Goal: Information Seeking & Learning: Learn about a topic

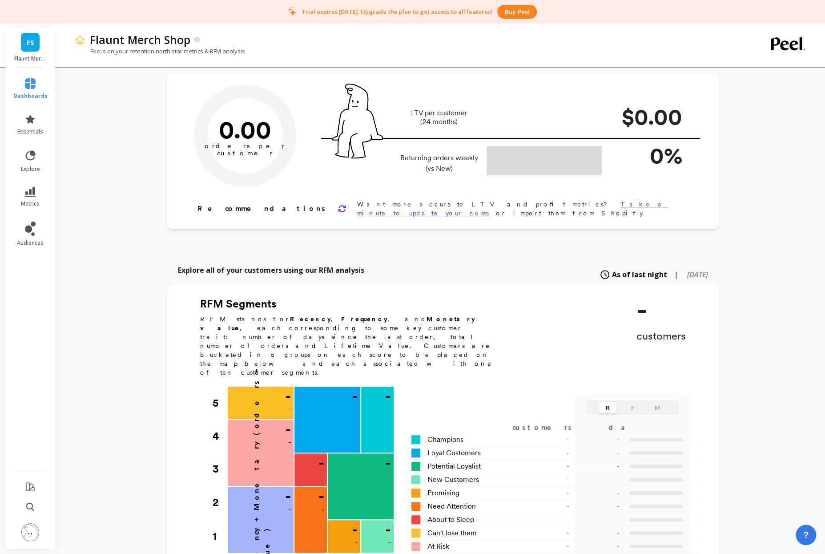
scroll to position [125, 0]
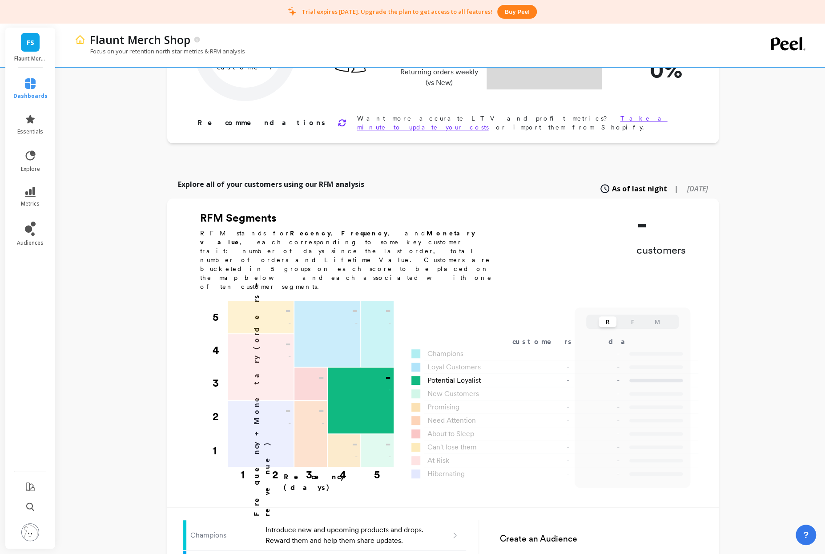
click at [371, 367] on div "- -" at bounding box center [361, 400] width 66 height 66
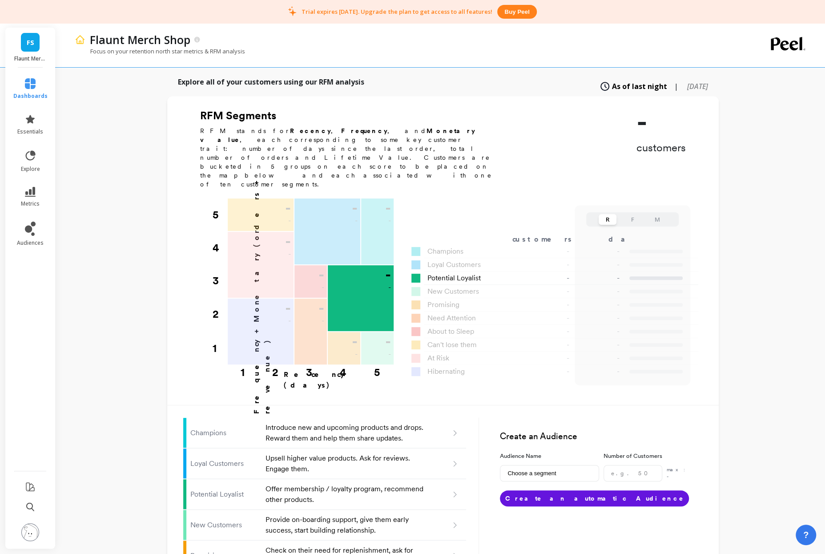
scroll to position [234, 0]
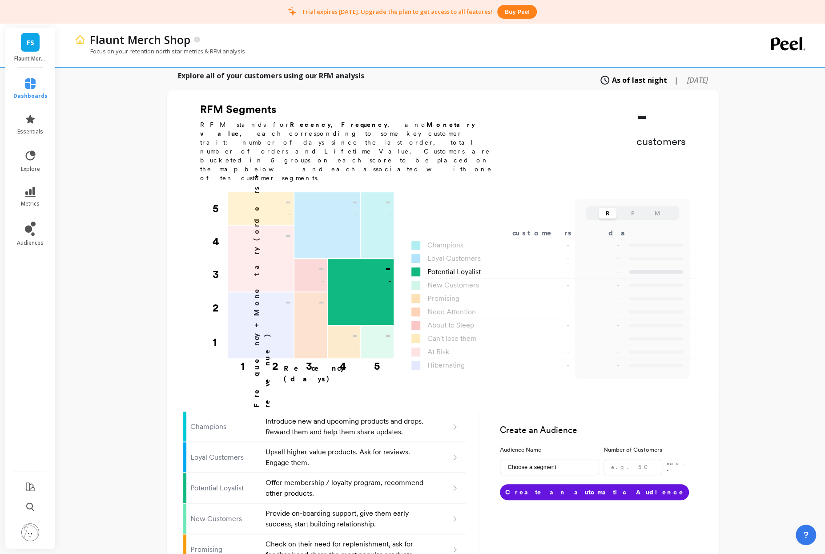
click at [379, 271] on div "- -" at bounding box center [361, 292] width 66 height 66
click at [369, 259] on div "- -" at bounding box center [361, 292] width 66 height 66
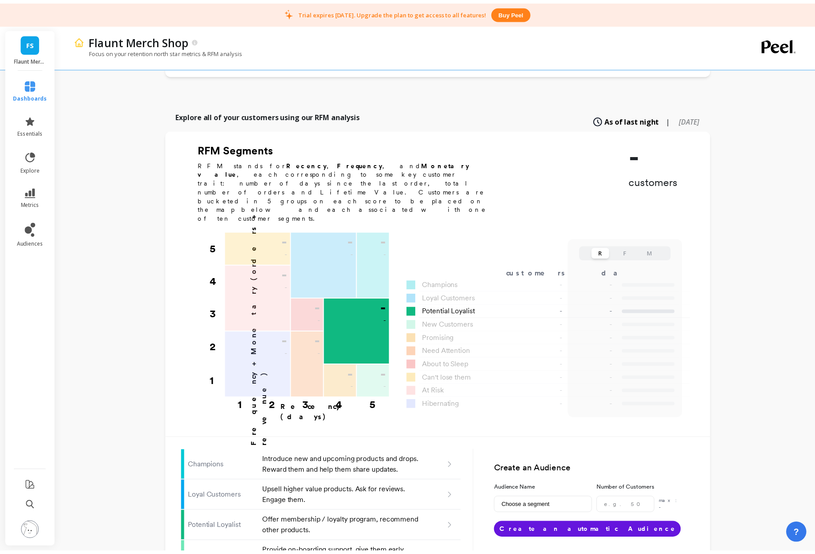
scroll to position [193, 0]
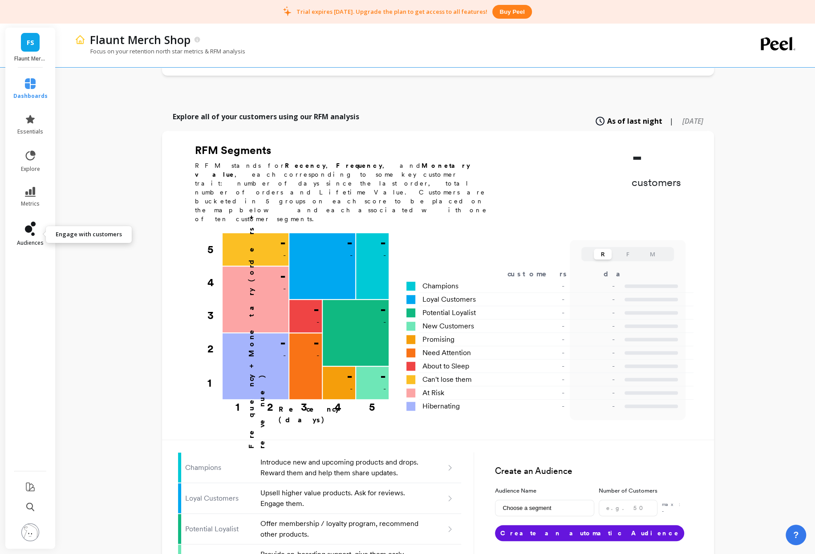
click at [26, 227] on icon at bounding box center [28, 229] width 7 height 7
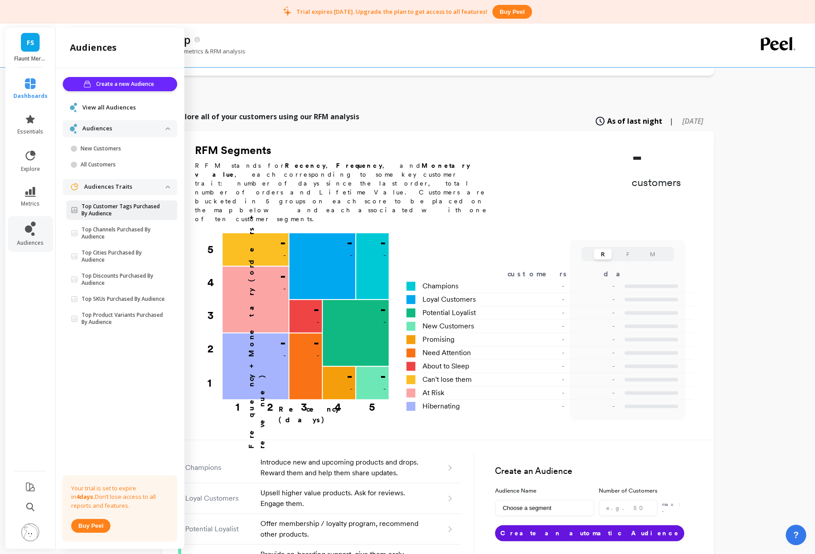
click at [113, 207] on p "Top Customer Tags Purchased By Audience" at bounding box center [123, 210] width 84 height 14
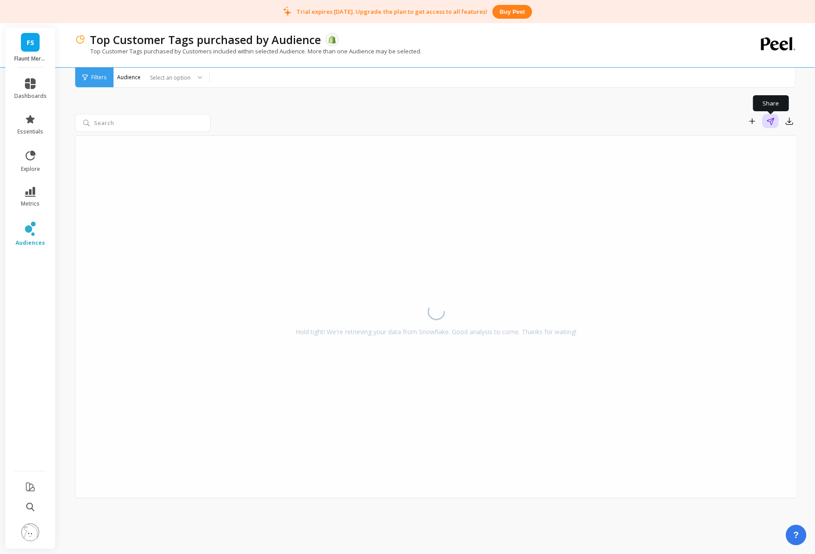
click at [772, 123] on icon "button" at bounding box center [770, 121] width 8 height 8
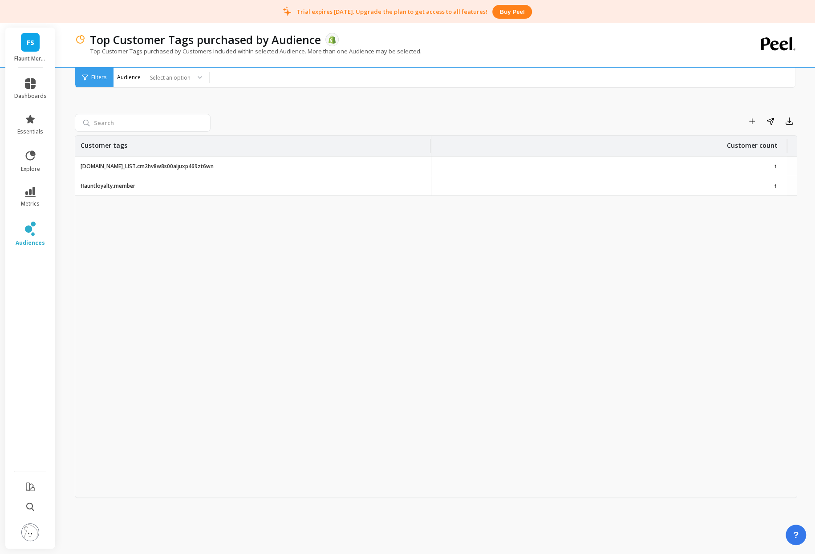
click at [137, 167] on p "[DOMAIN_NAME]_LIST.cm2hv8w8s00aljuxp469zt6wn" at bounding box center [147, 166] width 133 height 7
click at [132, 79] on div "Select an option" at bounding box center [156, 78] width 71 height 10
click at [132, 100] on div "All Customers" at bounding box center [161, 102] width 84 height 8
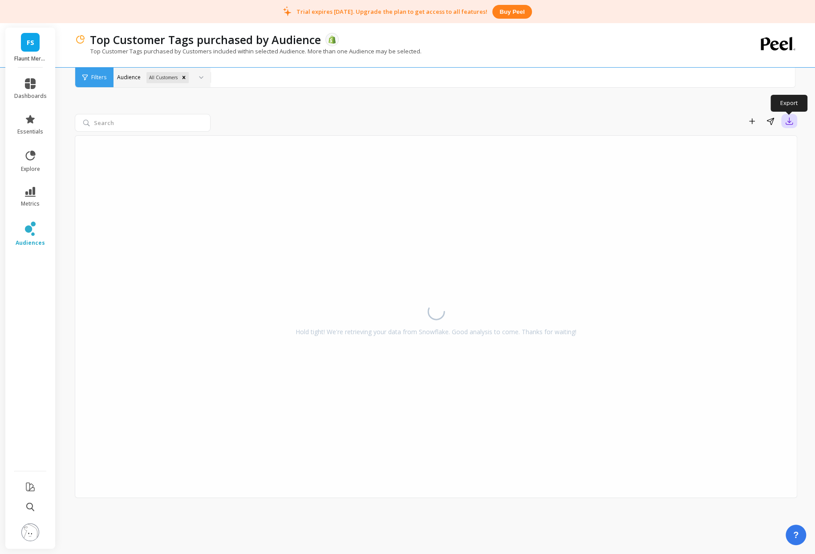
click at [791, 118] on icon "button" at bounding box center [788, 121] width 9 height 9
click at [633, 95] on div "Add to Dashboard Share Export CSV This feature is not available on your current…" at bounding box center [436, 295] width 722 height 496
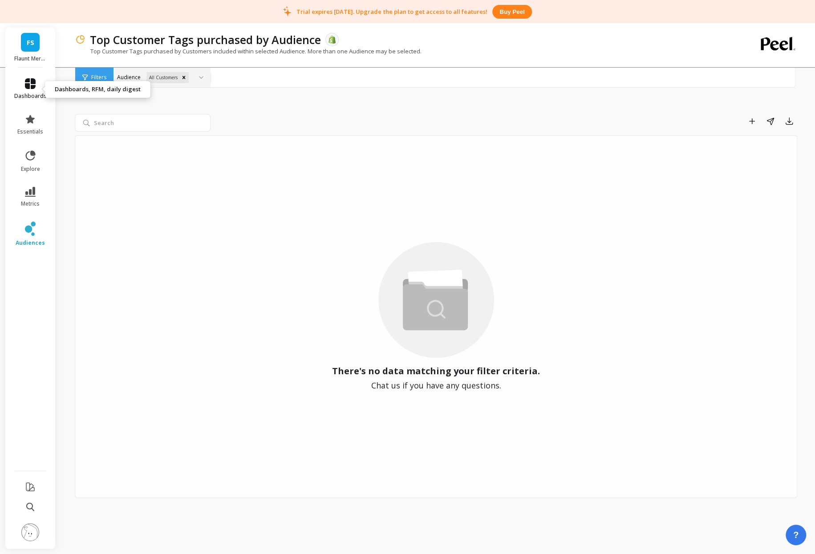
click at [26, 80] on icon at bounding box center [30, 83] width 11 height 11
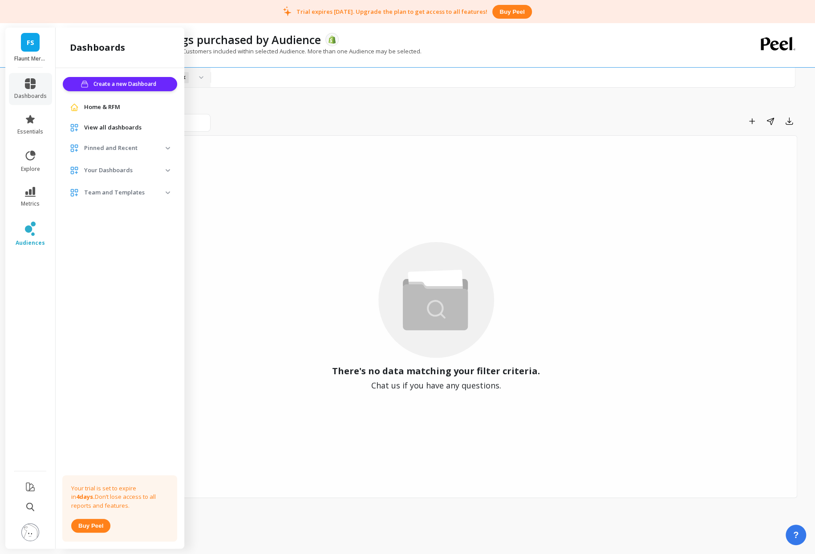
click at [28, 528] on img at bounding box center [30, 532] width 18 height 18
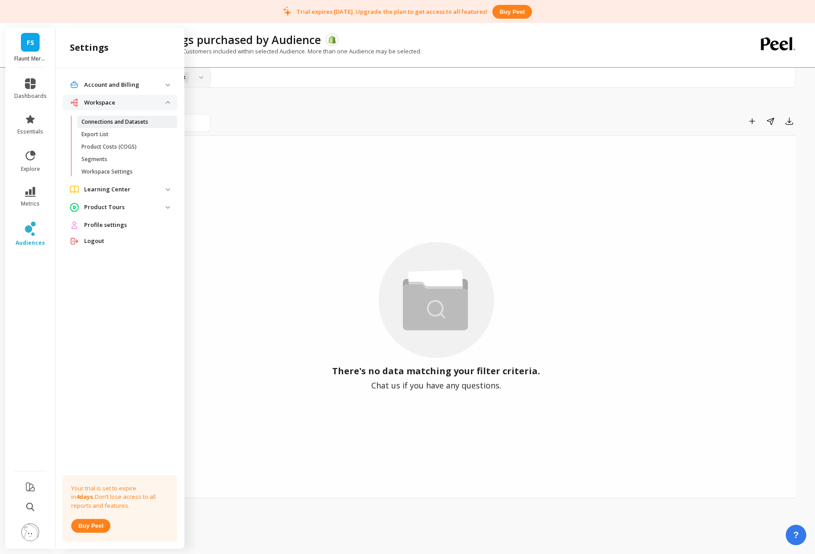
click at [120, 120] on p "Connections and Datasets" at bounding box center [114, 121] width 67 height 7
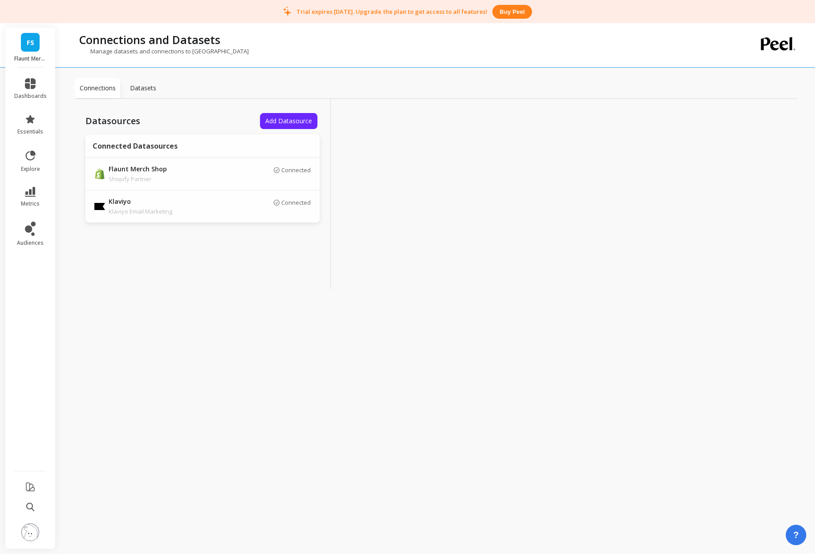
click at [169, 282] on div "Datasources Add Datasource Connected Datasources Flaunt Merch Shop Shopify Part…" at bounding box center [203, 194] width 256 height 190
click at [154, 84] on p "Datasets" at bounding box center [143, 88] width 26 height 9
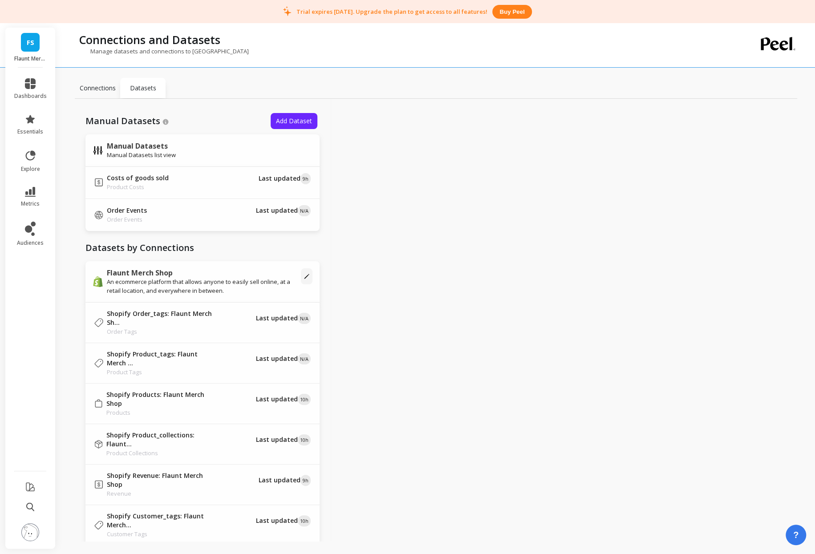
click at [89, 88] on p "Connections" at bounding box center [98, 88] width 36 height 9
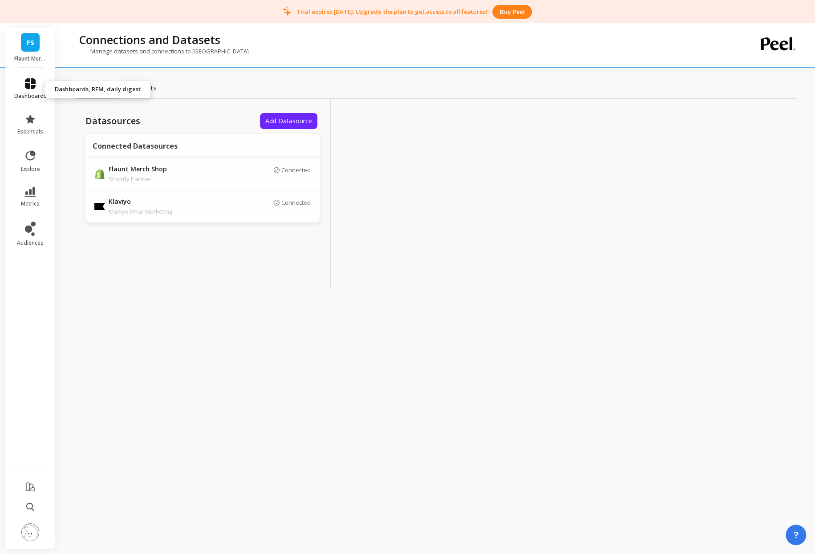
click at [32, 85] on icon at bounding box center [30, 83] width 11 height 11
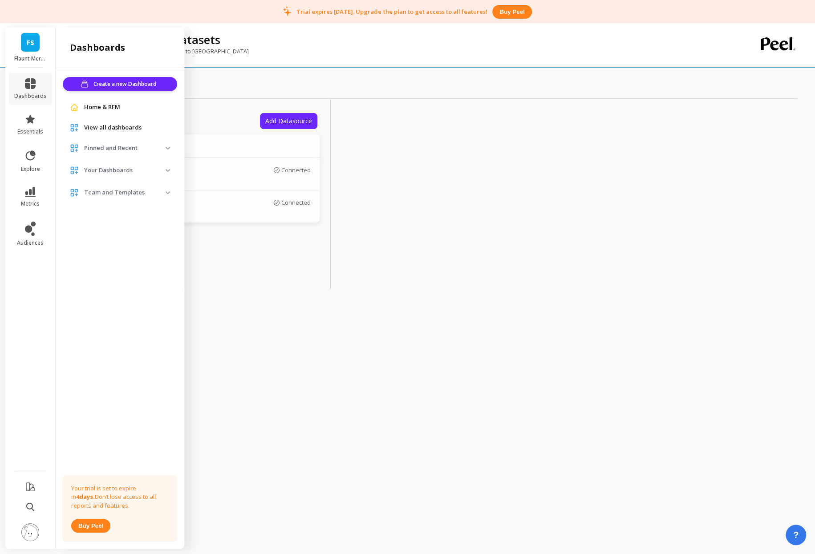
click at [607, 212] on div "Datasources Add Datasource Connected Datasources Flaunt Merch Shop Shopify Part…" at bounding box center [436, 194] width 722 height 190
